Goal: Task Accomplishment & Management: Manage account settings

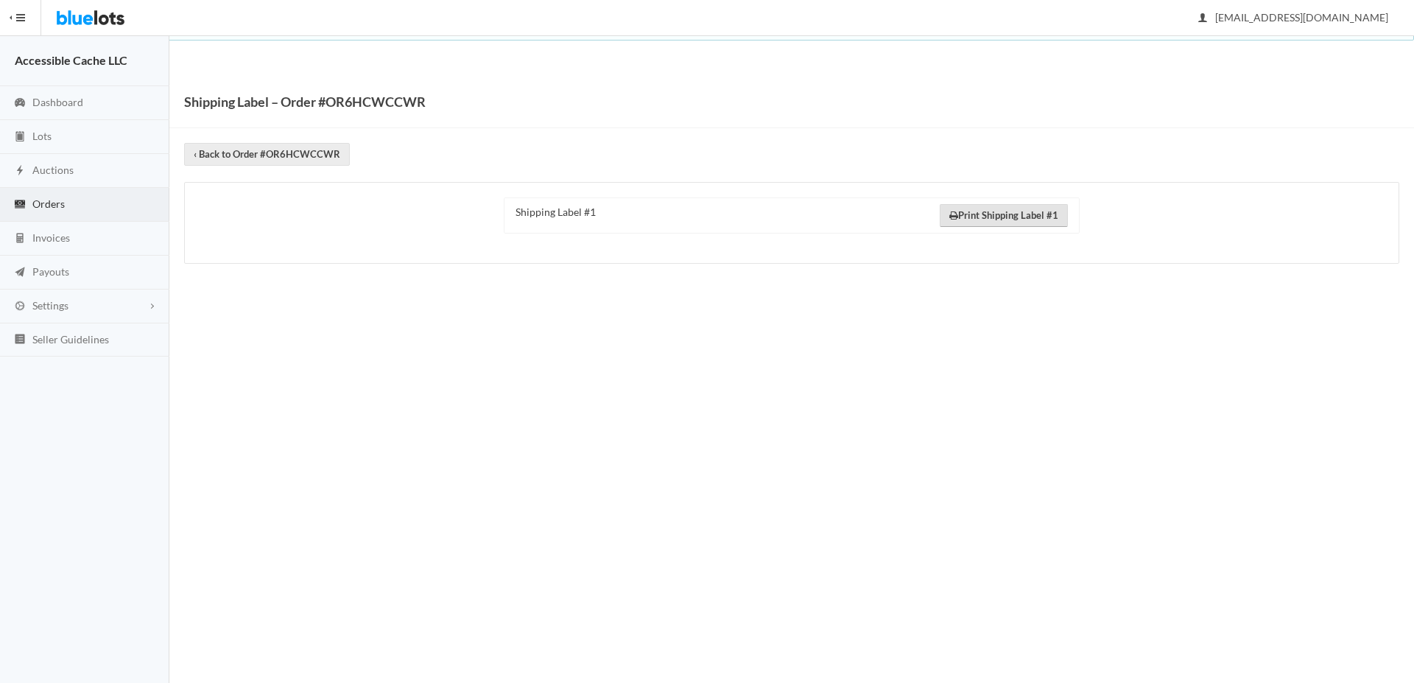
click at [986, 214] on link "Print Shipping Label #1" at bounding box center [1004, 215] width 128 height 23
click at [270, 156] on link "‹ Back to Order #OR6HCWCCWR" at bounding box center [267, 154] width 166 height 23
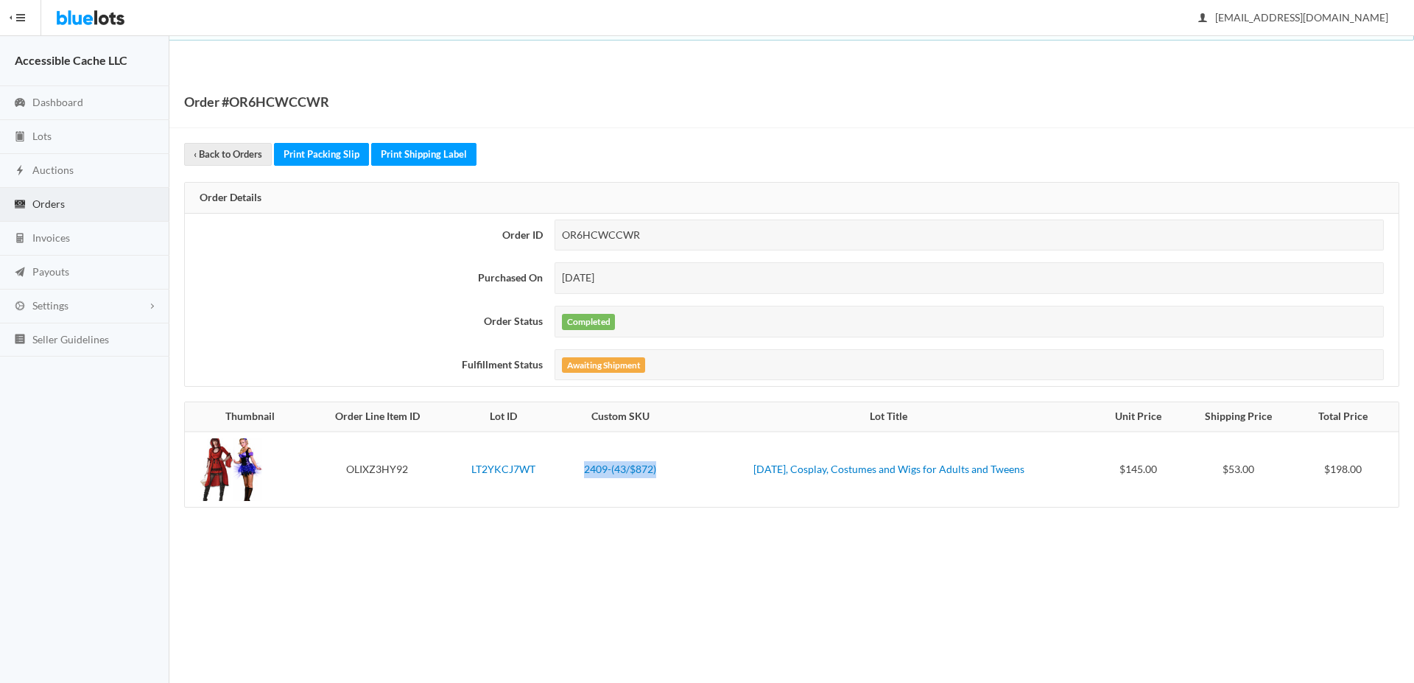
drag, startPoint x: 658, startPoint y: 472, endPoint x: 574, endPoint y: 471, distance: 84.0
click at [574, 471] on td "2409-(43/$872)" at bounding box center [620, 469] width 123 height 75
copy link "2409-(43/$872)"
click at [404, 152] on link "Print Shipping Label" at bounding box center [423, 154] width 105 height 23
click at [41, 136] on span "Lots" at bounding box center [41, 136] width 19 height 13
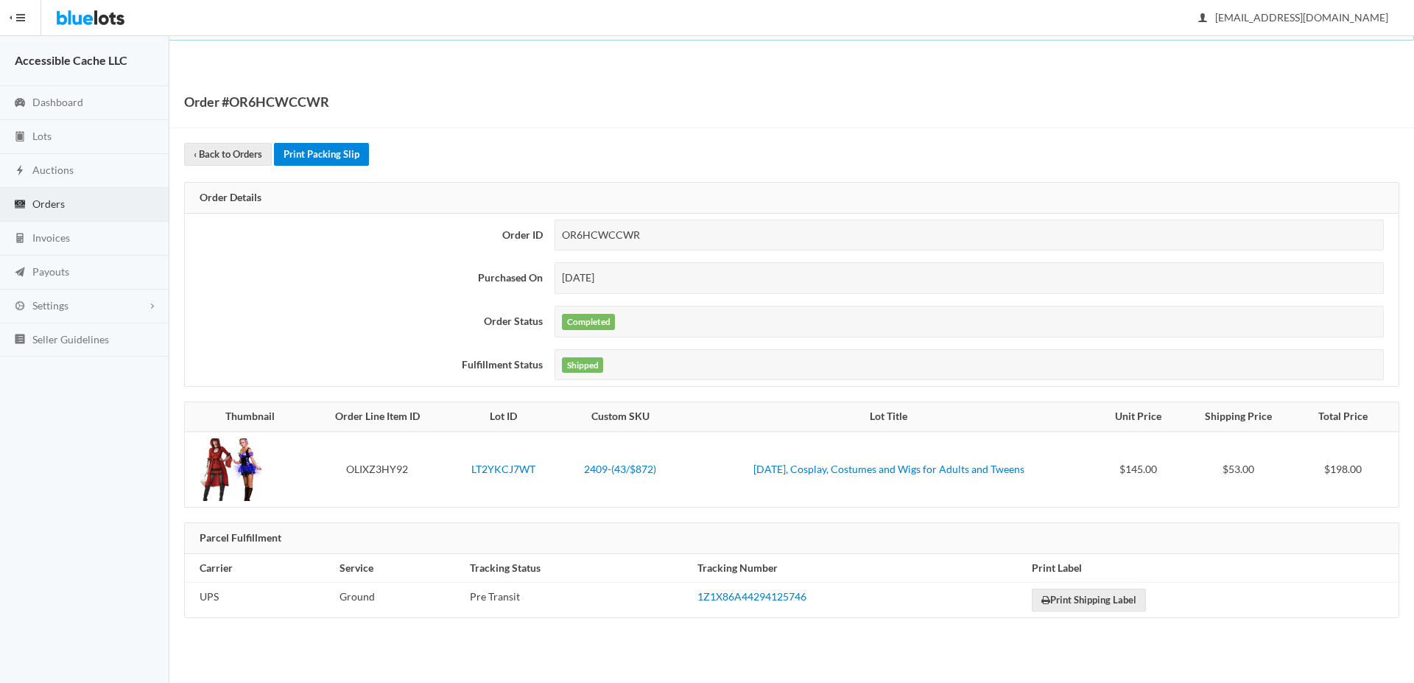
click at [311, 150] on link "Print Packing Slip" at bounding box center [321, 154] width 95 height 23
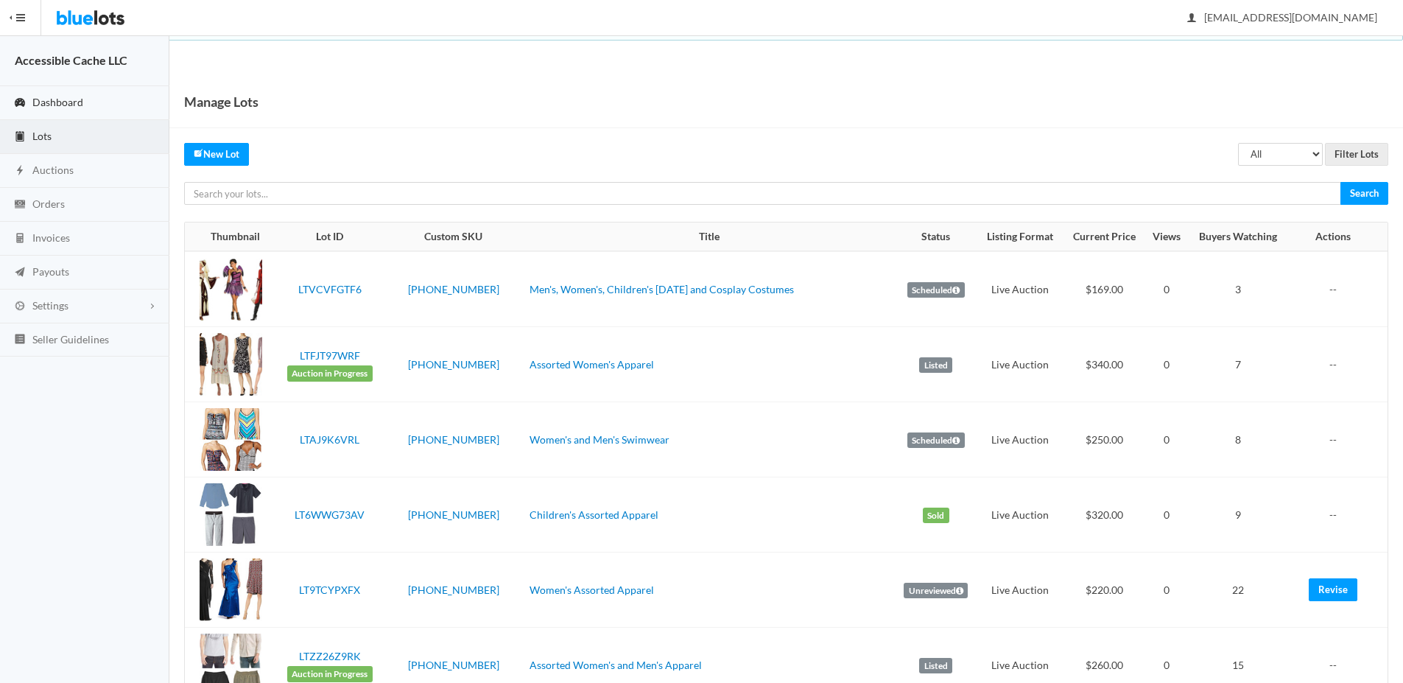
click at [52, 100] on span "Dashboard" at bounding box center [57, 102] width 51 height 13
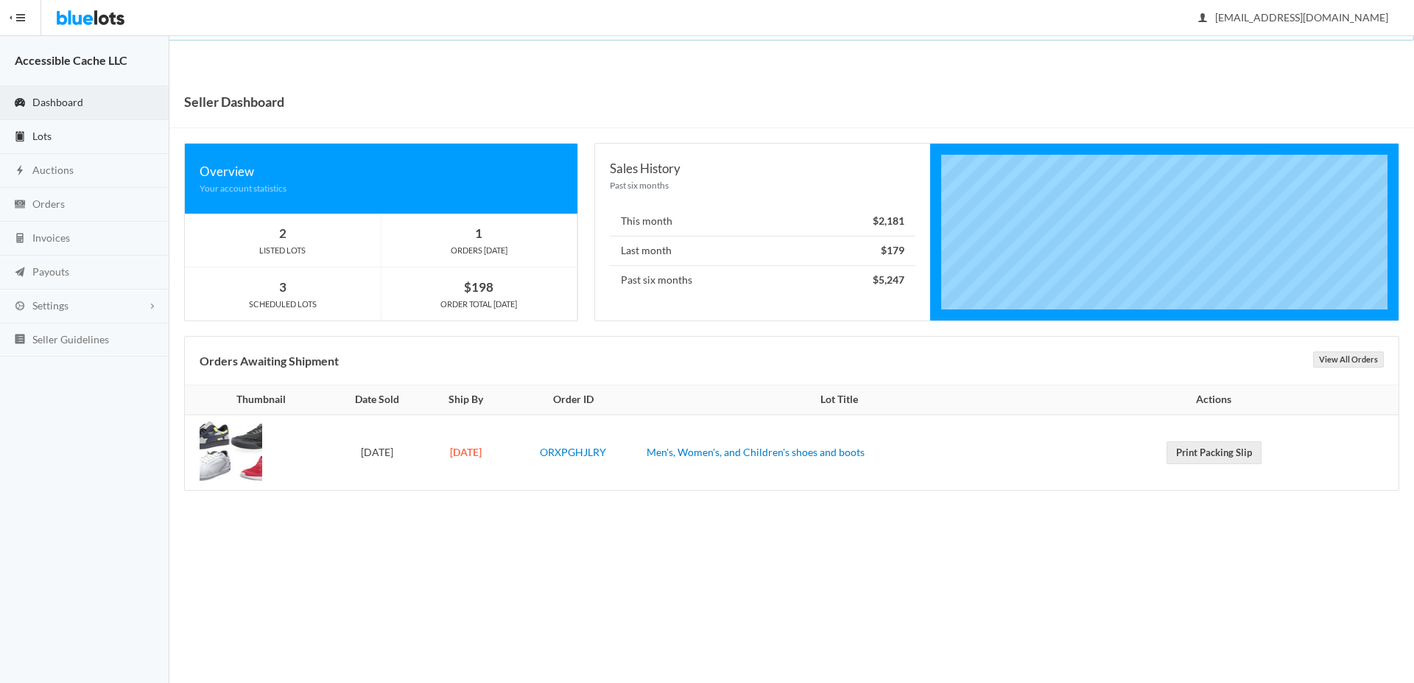
click at [41, 135] on span "Lots" at bounding box center [41, 136] width 19 height 13
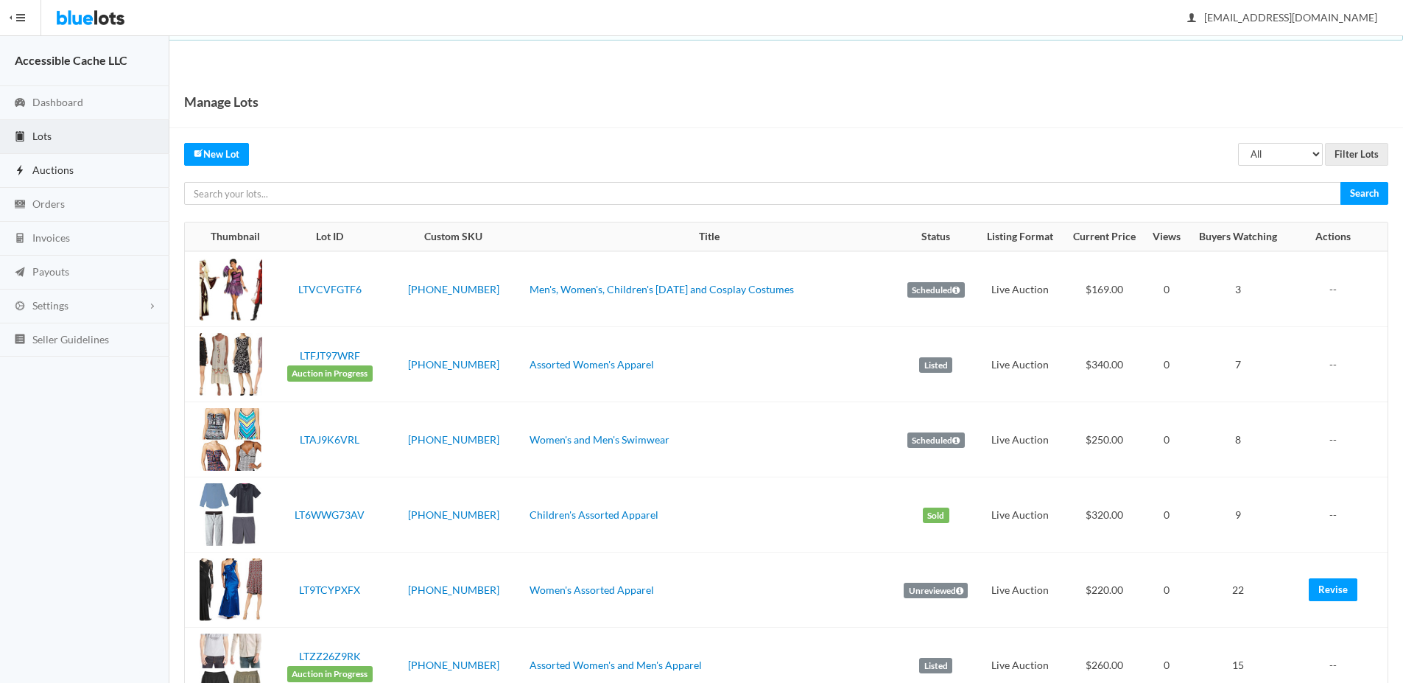
click at [38, 172] on span "Auctions" at bounding box center [52, 169] width 41 height 13
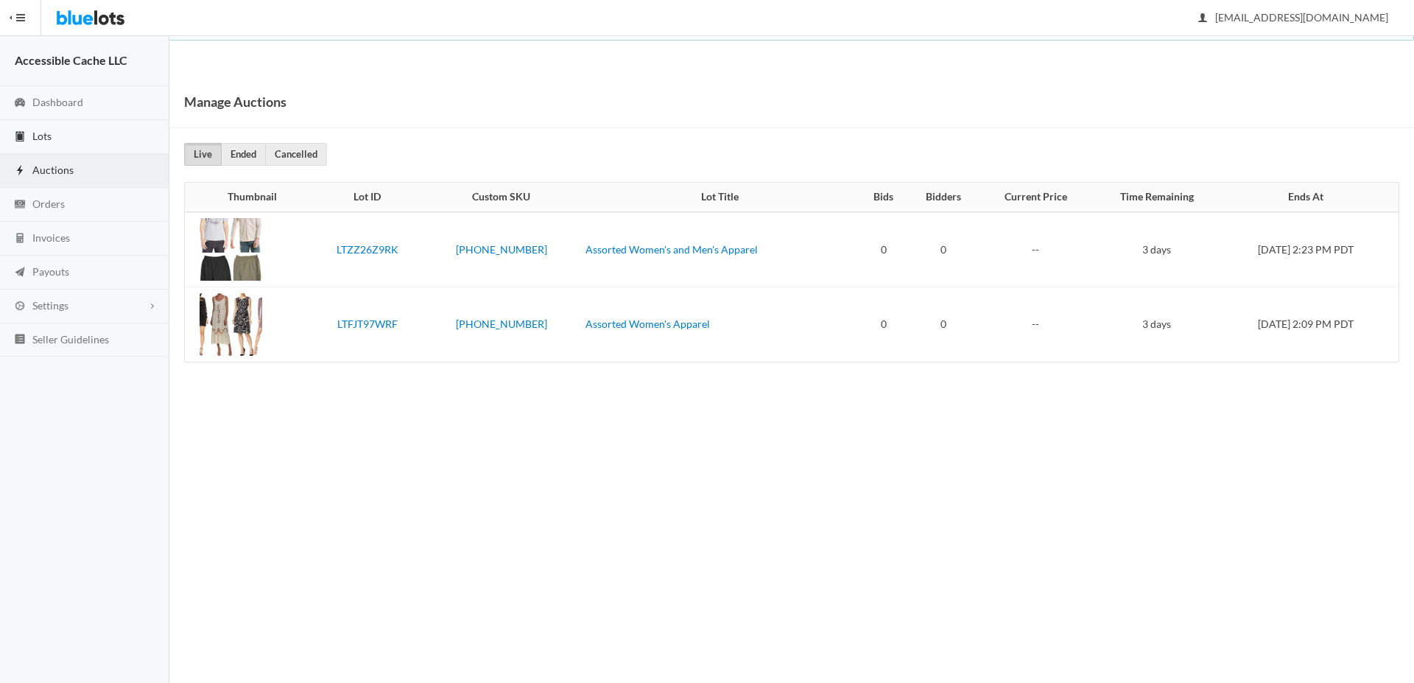
click at [49, 137] on span "Lots" at bounding box center [41, 136] width 19 height 13
